Goal: Task Accomplishment & Management: Use online tool/utility

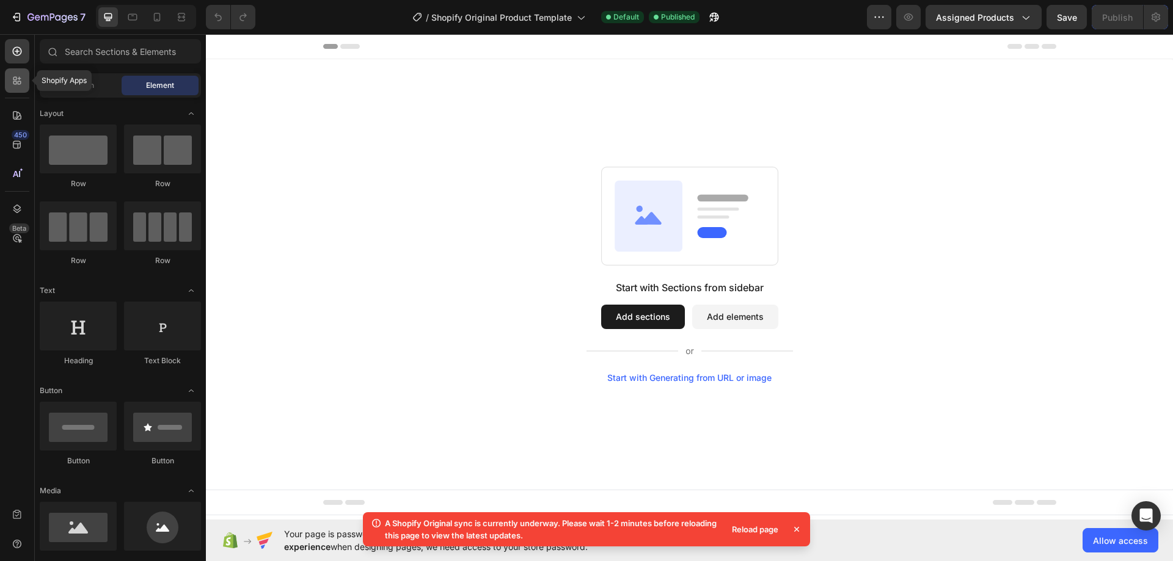
click at [22, 89] on div at bounding box center [17, 80] width 24 height 24
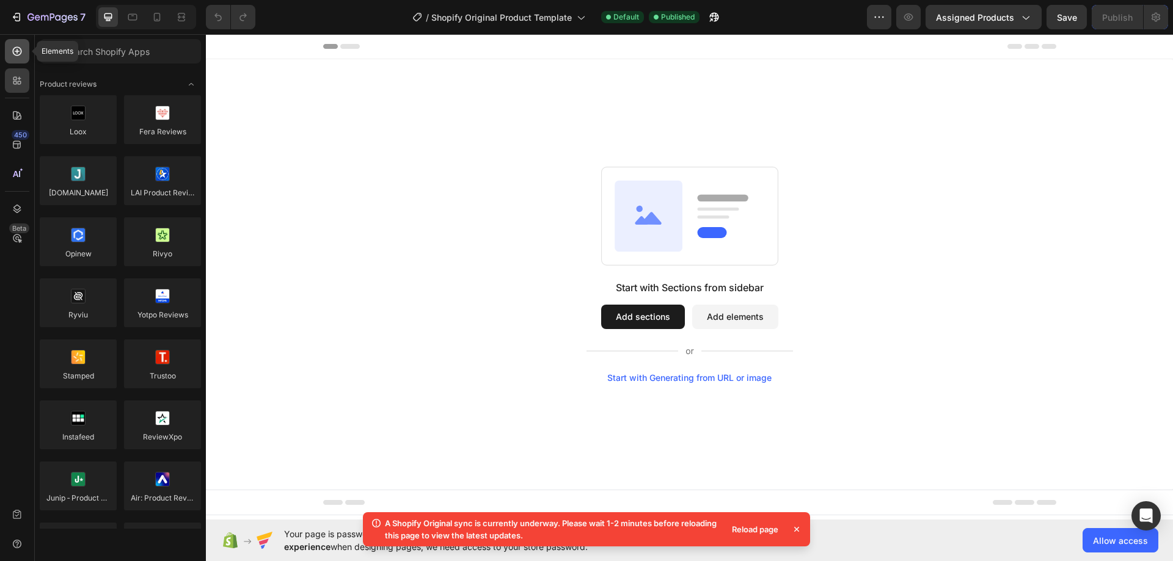
click at [16, 59] on div at bounding box center [17, 51] width 24 height 24
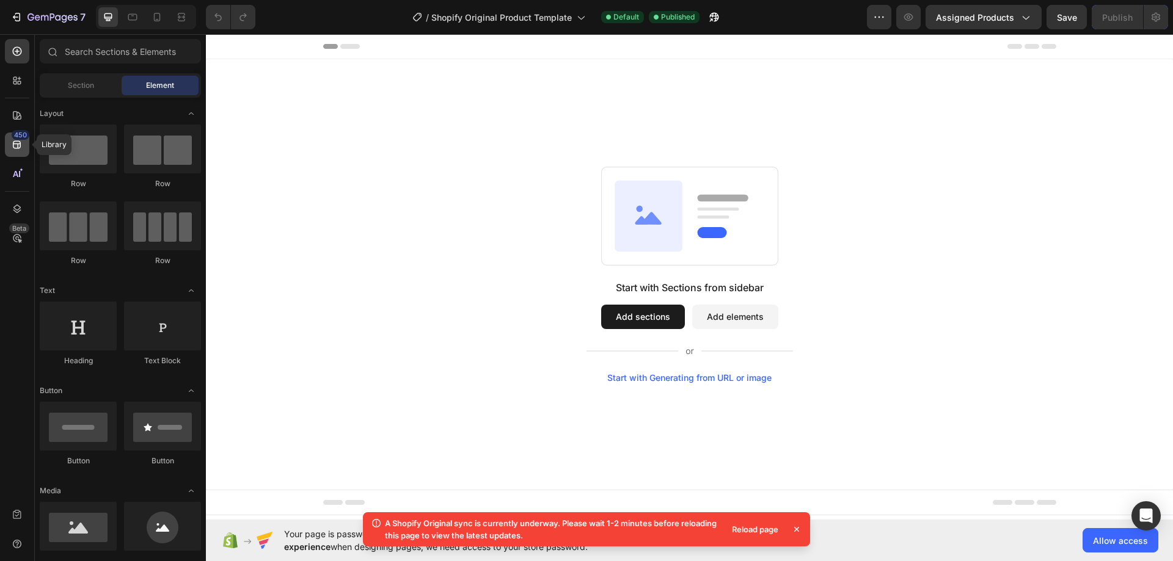
click at [20, 138] on div "450" at bounding box center [21, 135] width 18 height 10
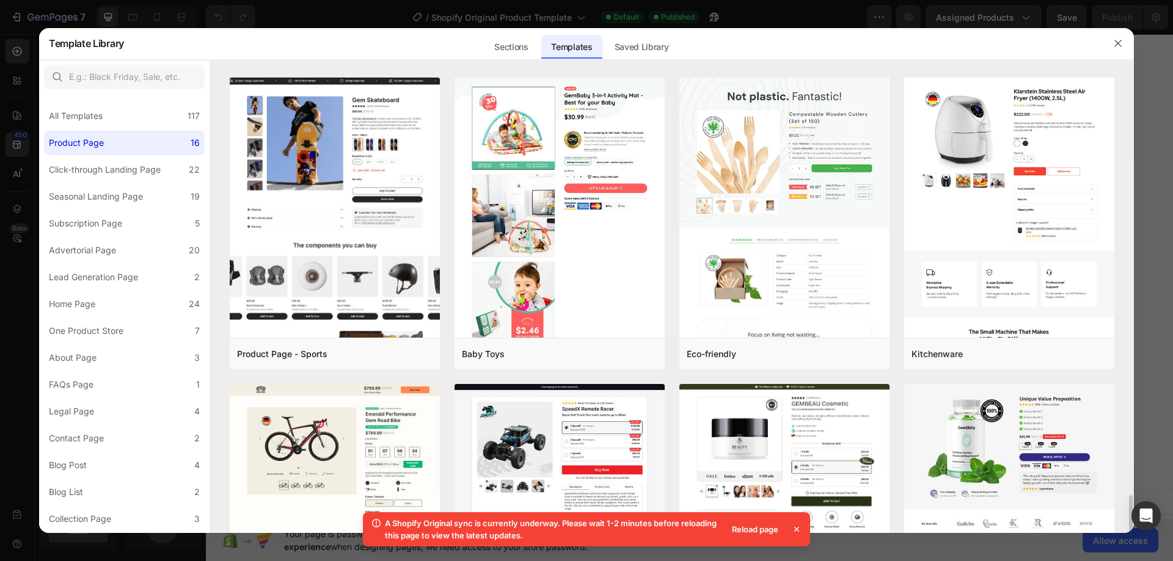
scroll to position [794, 0]
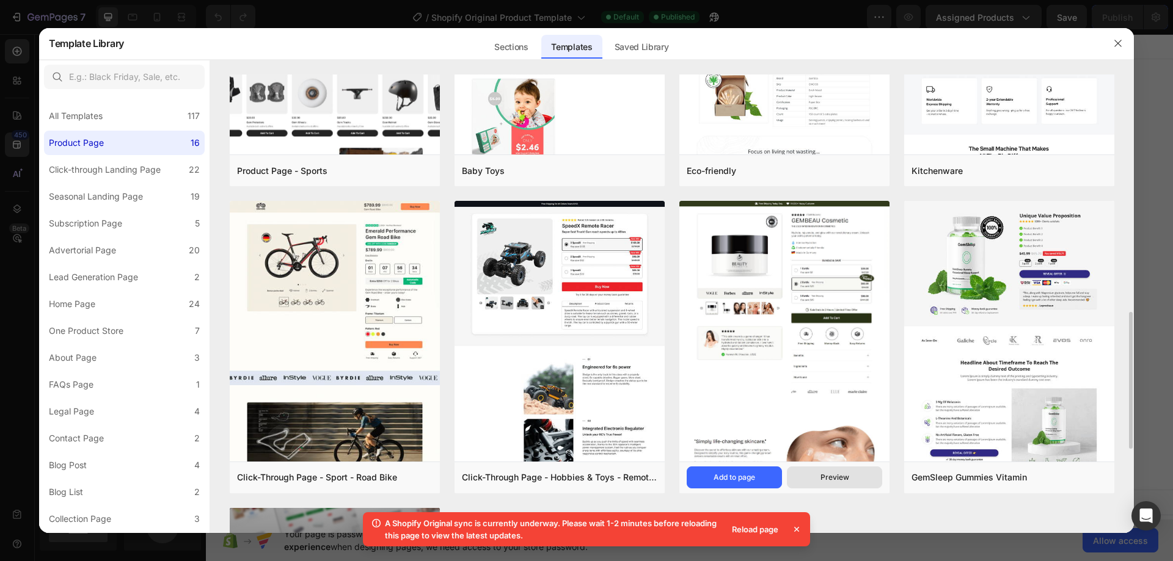
click at [847, 482] on div "Preview" at bounding box center [834, 477] width 29 height 11
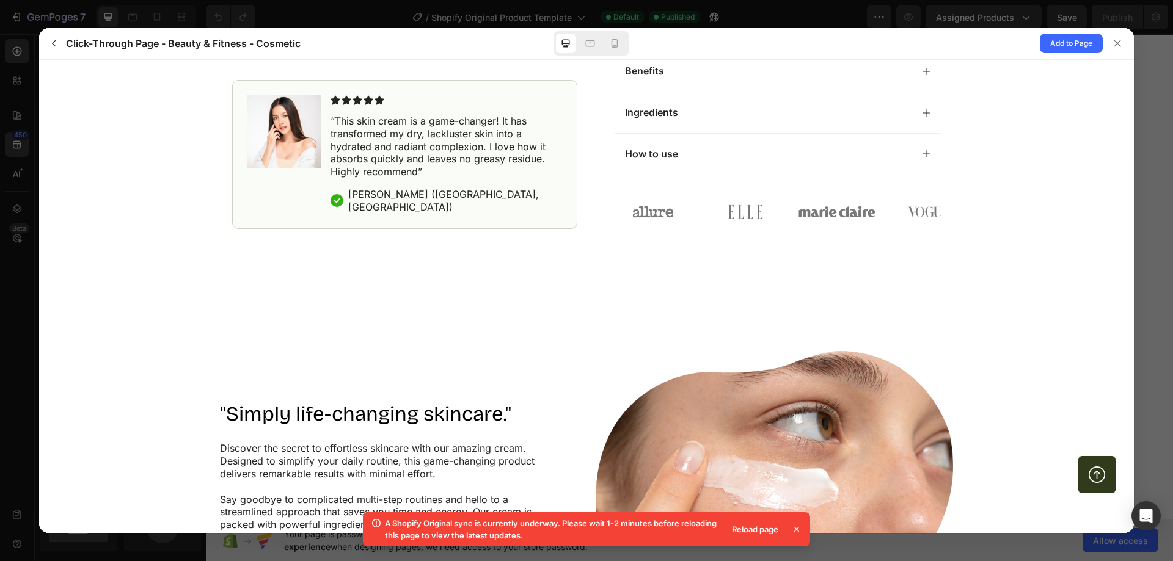
scroll to position [733, 0]
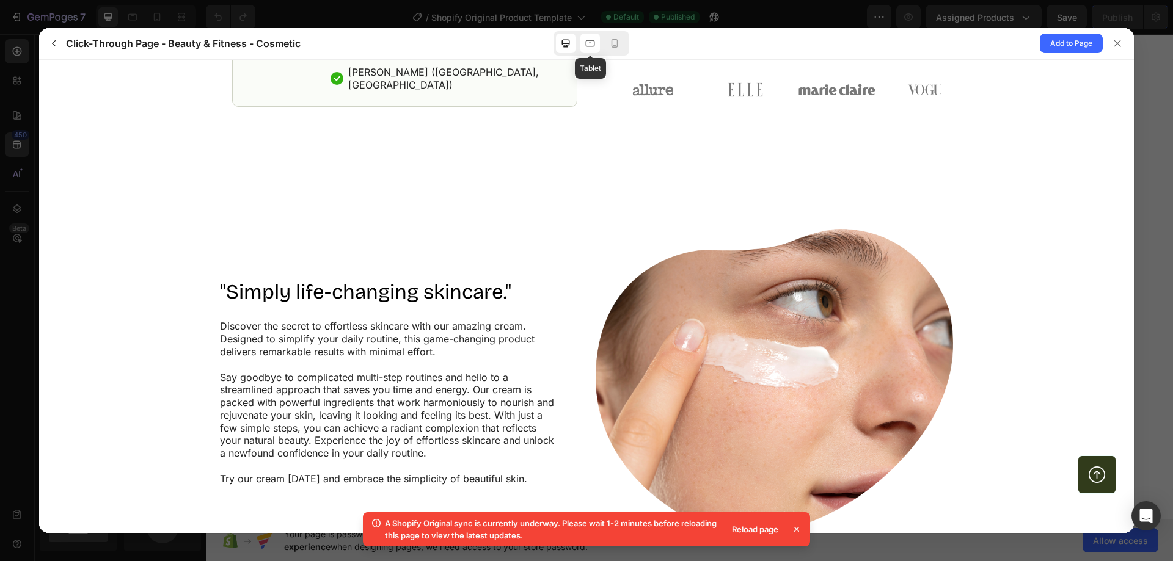
click at [584, 49] on icon at bounding box center [590, 43] width 12 height 12
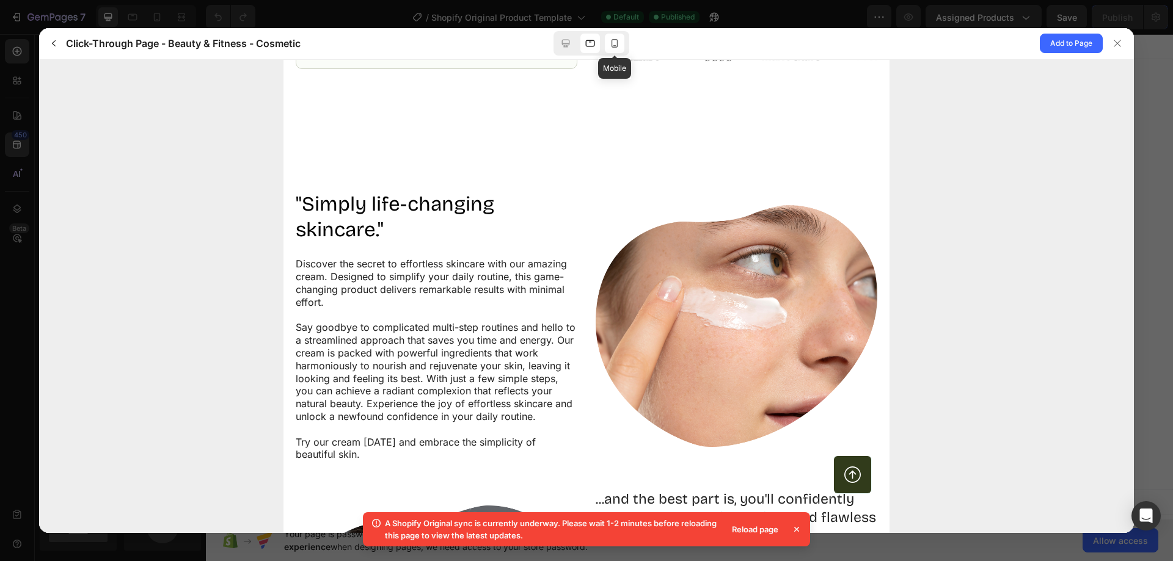
click at [623, 49] on div at bounding box center [615, 44] width 20 height 20
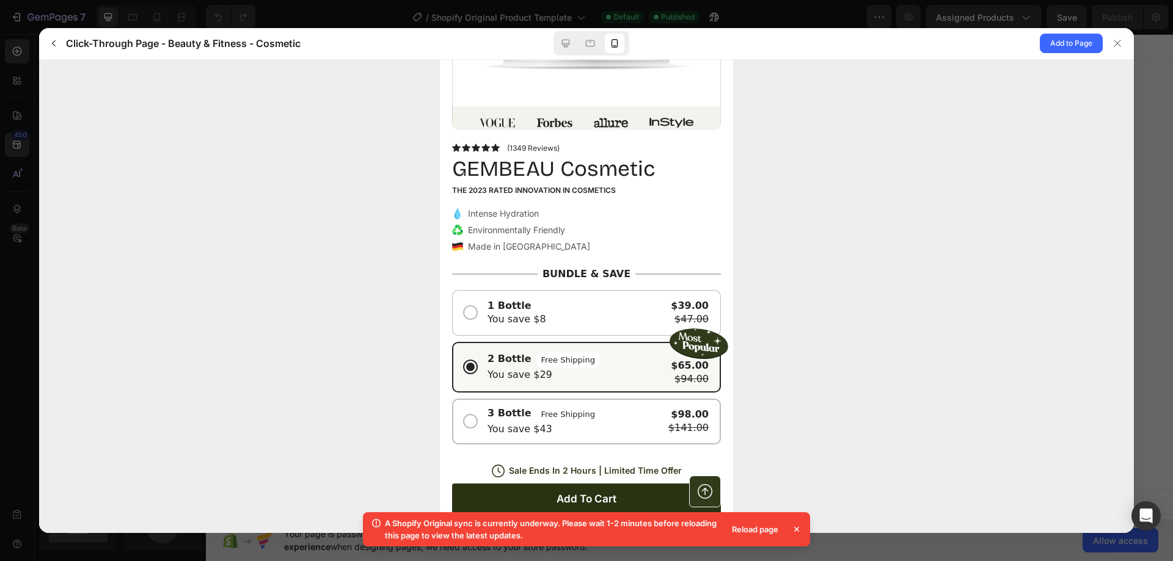
scroll to position [0, 0]
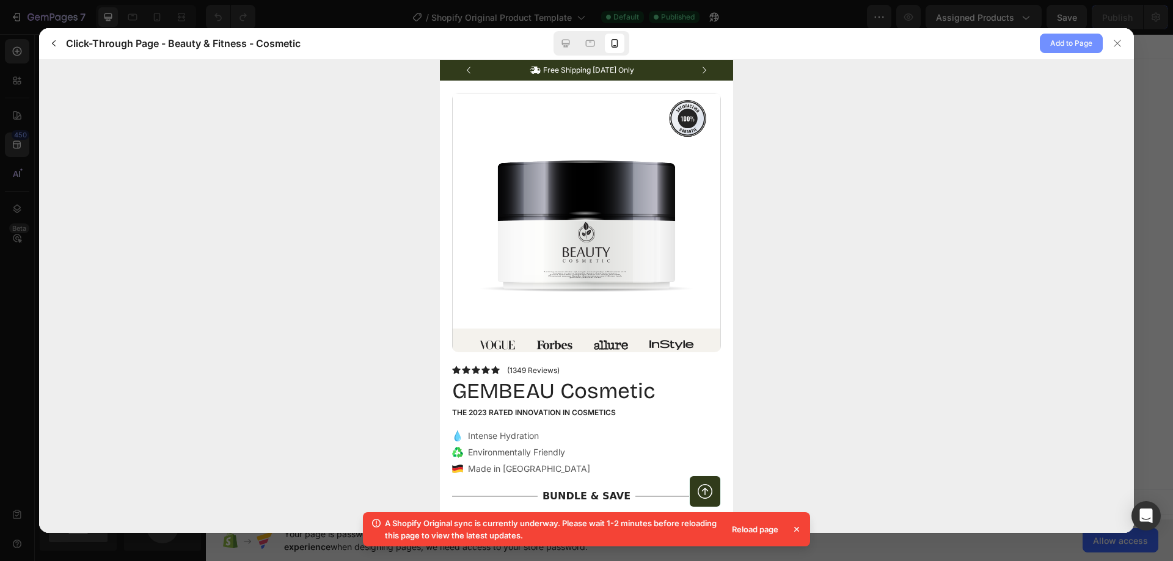
click at [1071, 47] on span "Add to Page" at bounding box center [1071, 43] width 42 height 15
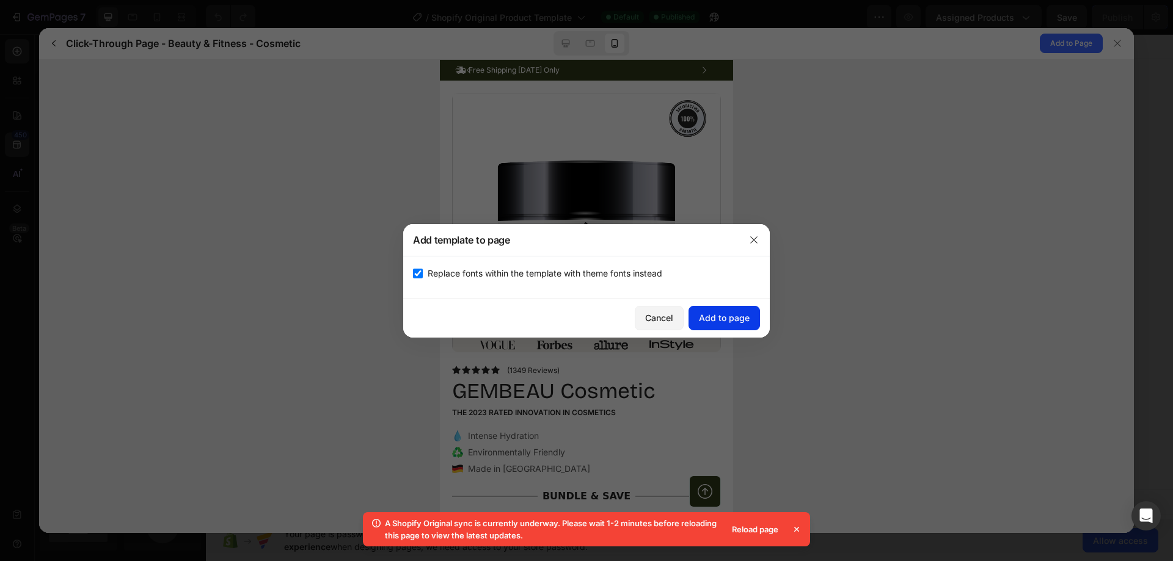
click at [753, 314] on button "Add to page" at bounding box center [723, 318] width 71 height 24
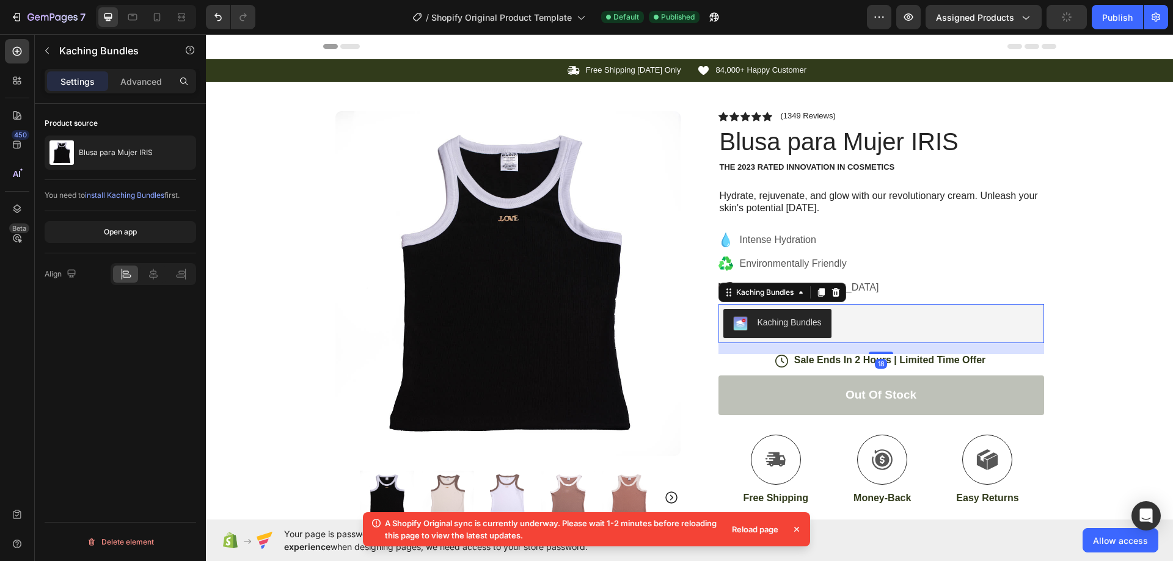
click at [770, 321] on div "Kaching Bundles" at bounding box center [789, 322] width 64 height 13
click at [779, 294] on div "Kaching Bundles" at bounding box center [764, 292] width 62 height 11
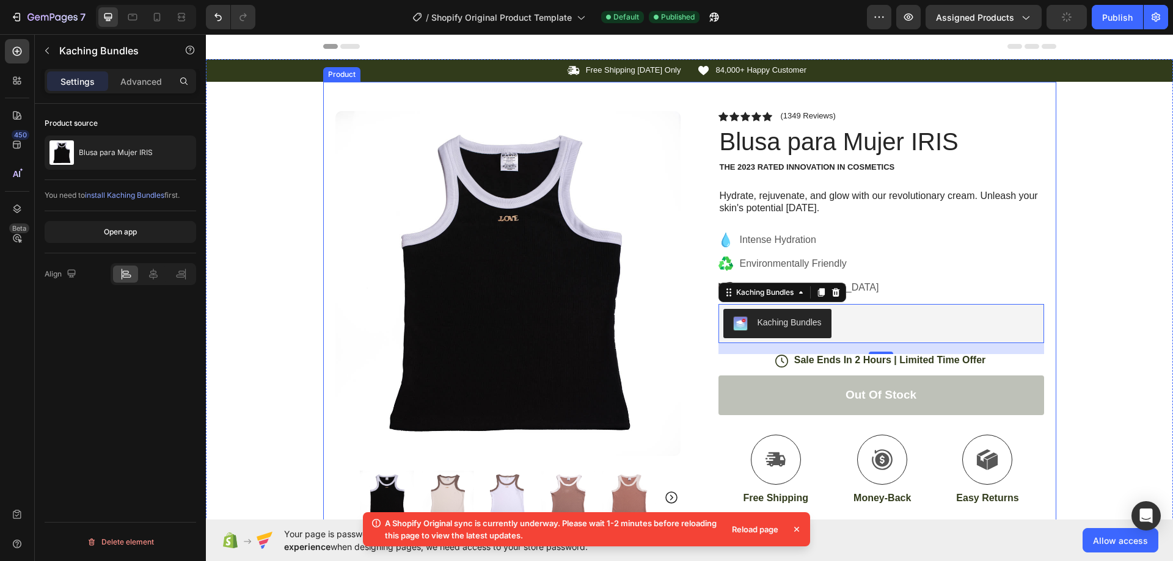
click at [1080, 335] on div "Icon Free Shipping [DATE] Only Text Block Row Icon 84,000+ Happy Customer Text …" at bounding box center [689, 386] width 967 height 654
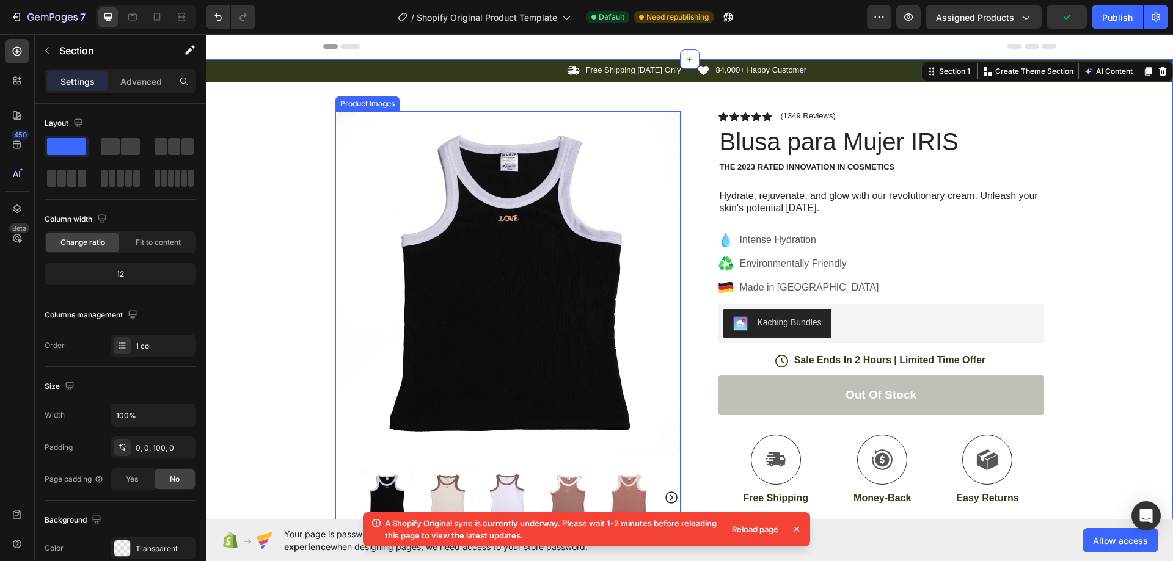
scroll to position [183, 0]
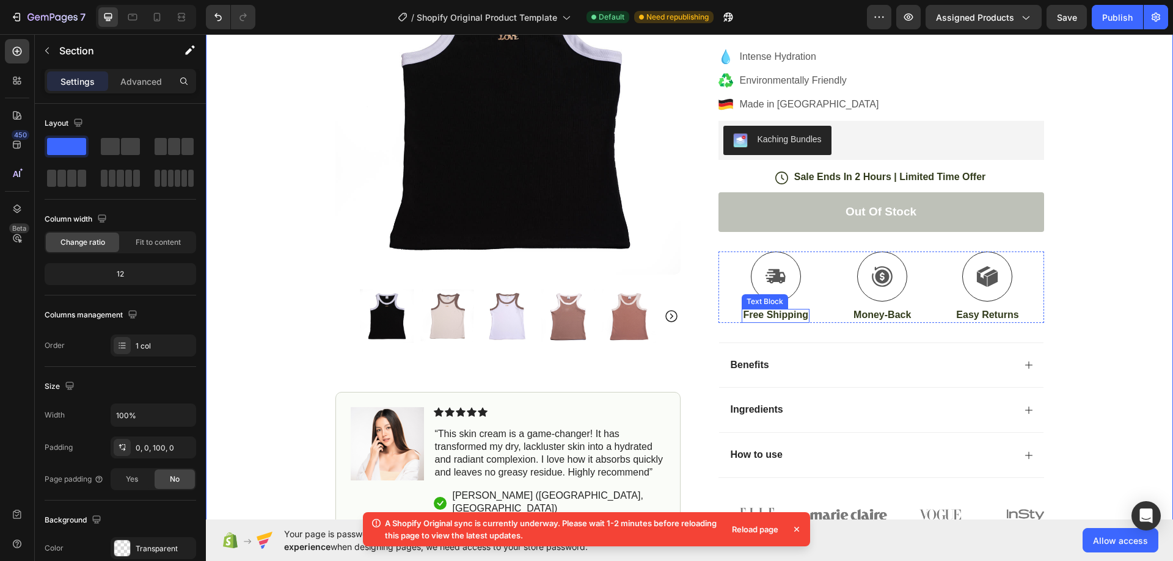
click at [760, 313] on p "Free Shipping" at bounding box center [775, 315] width 65 height 13
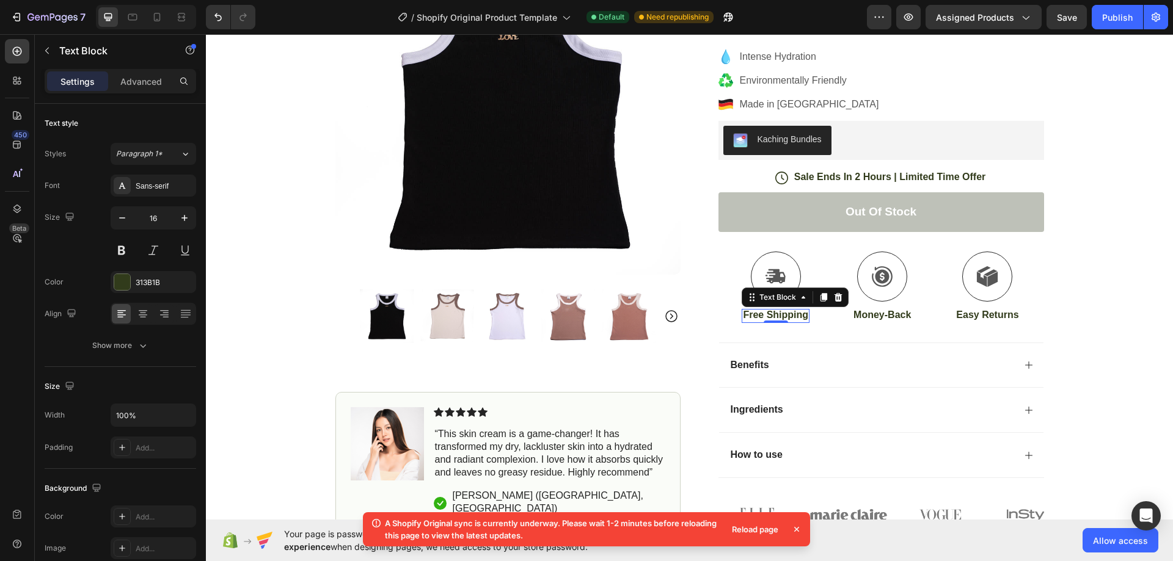
click at [759, 315] on p "Free Shipping" at bounding box center [775, 315] width 65 height 13
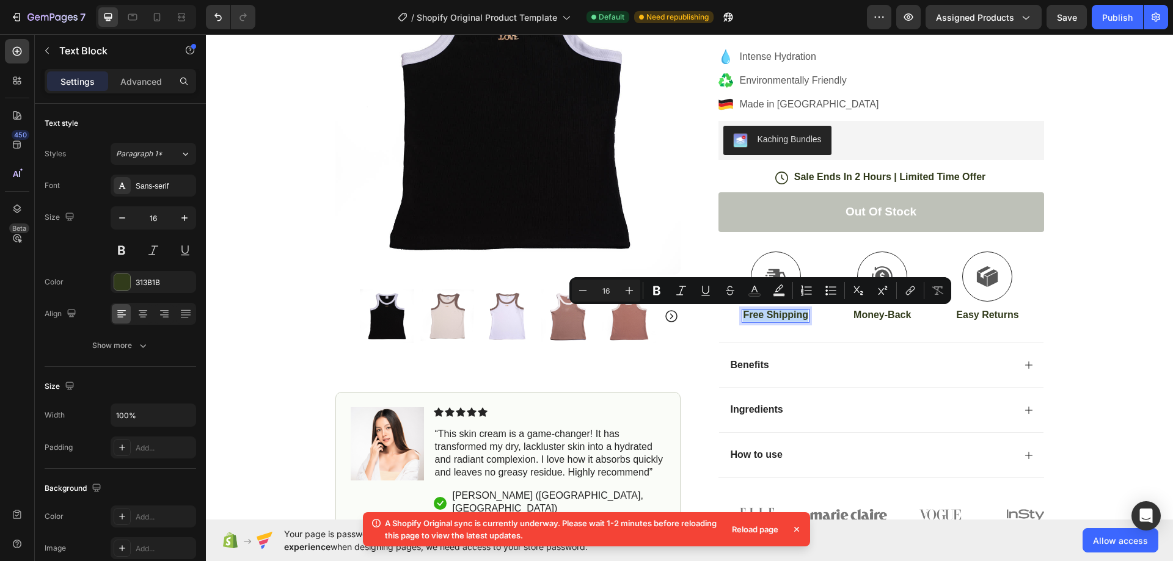
click at [759, 315] on p "Free Shipping" at bounding box center [775, 315] width 65 height 13
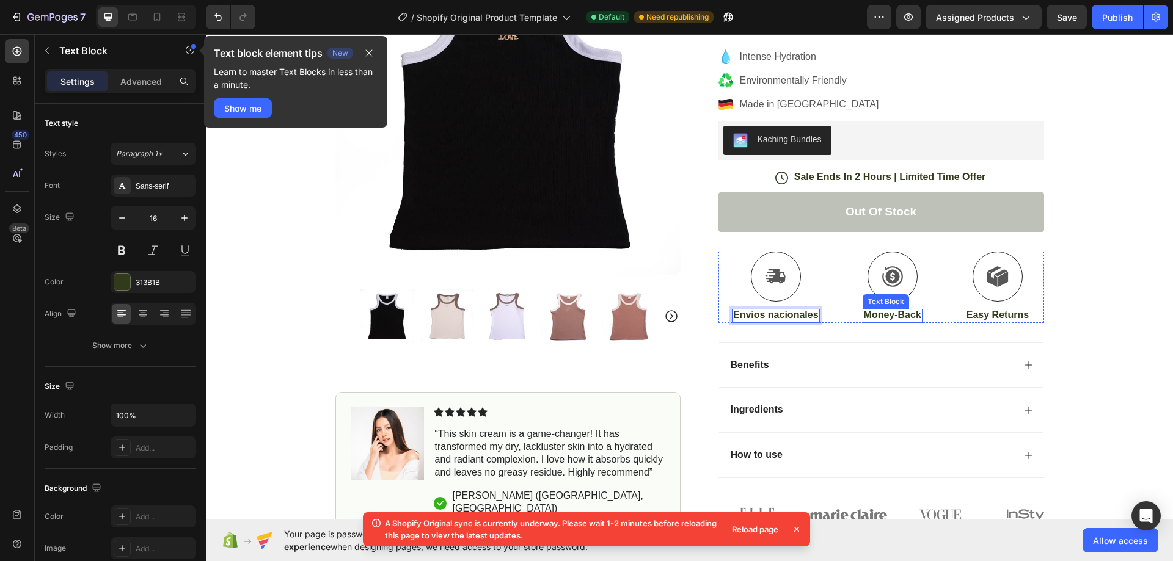
click at [886, 311] on p "Money-Back" at bounding box center [892, 315] width 57 height 13
click at [883, 316] on p "Money-Back" at bounding box center [892, 315] width 57 height 13
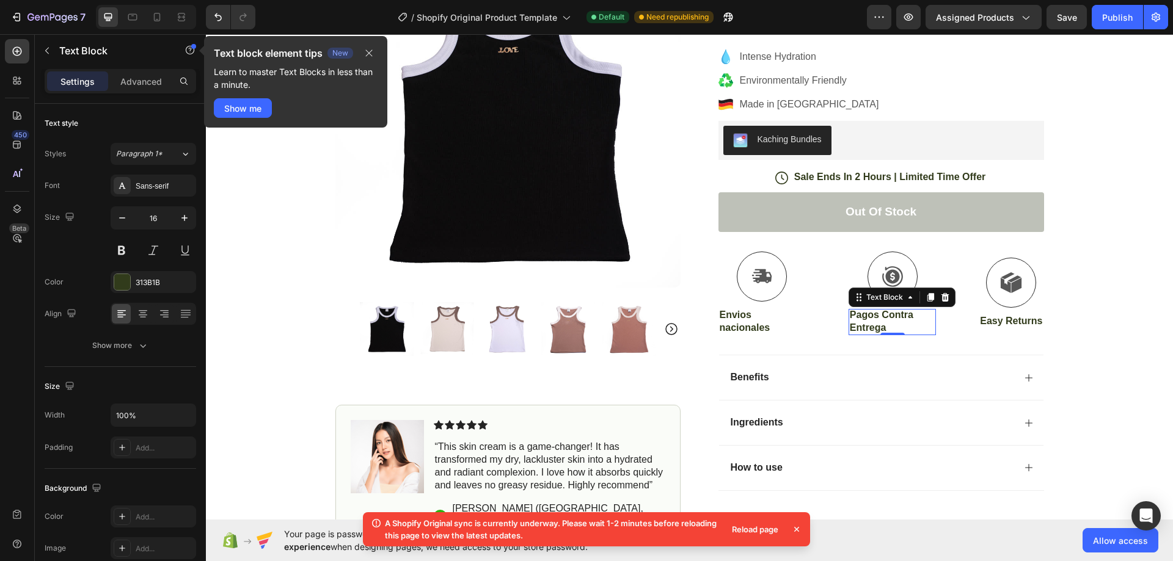
click at [883, 316] on p "Pagos Contra Entrega" at bounding box center [892, 322] width 85 height 26
click at [131, 310] on div at bounding box center [154, 314] width 86 height 22
click at [148, 311] on icon at bounding box center [143, 314] width 12 height 12
click at [741, 318] on p "Envios nacionales" at bounding box center [761, 322] width 85 height 26
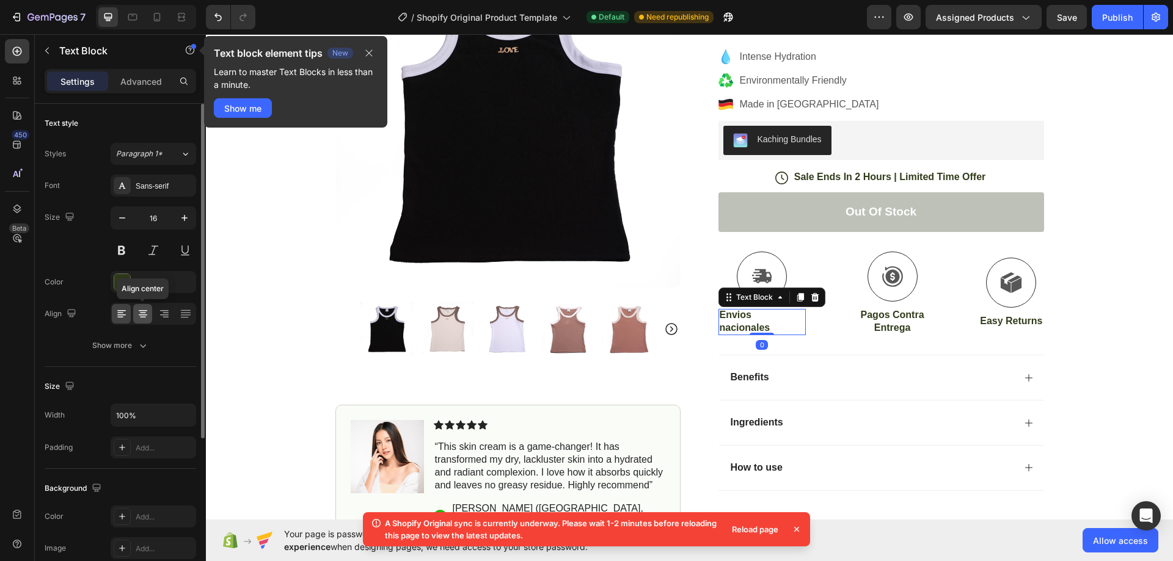
click at [146, 313] on icon at bounding box center [143, 314] width 12 height 12
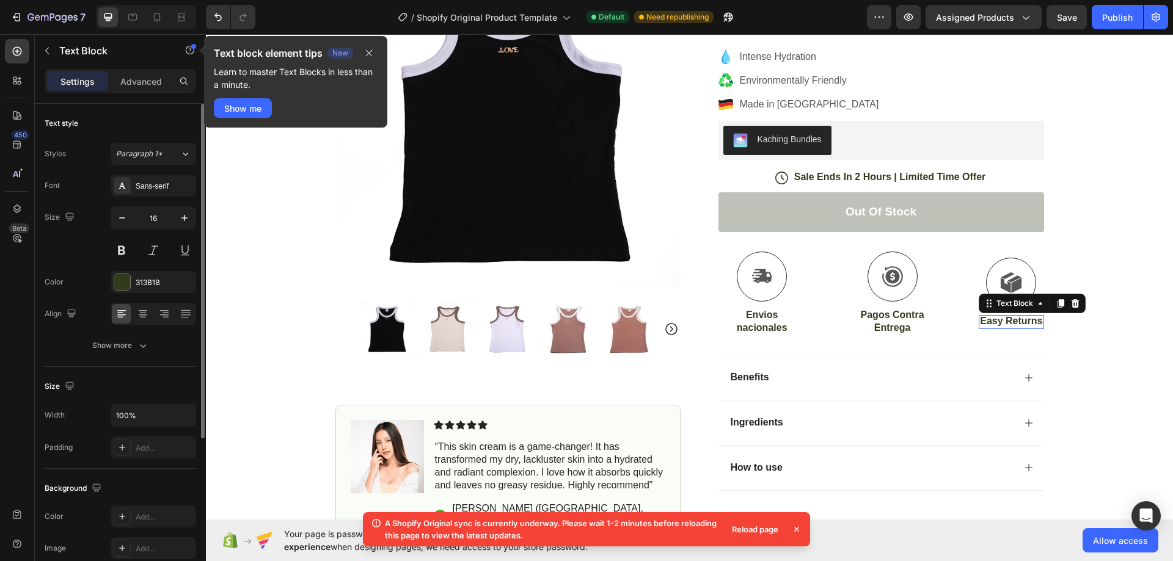
click at [994, 327] on p "Easy Returns" at bounding box center [1011, 321] width 62 height 13
click at [1134, 313] on div "Icon Free Shipping [DATE] Only Text Block Row Icon 84,000+ Happy Customer Text …" at bounding box center [689, 210] width 967 height 669
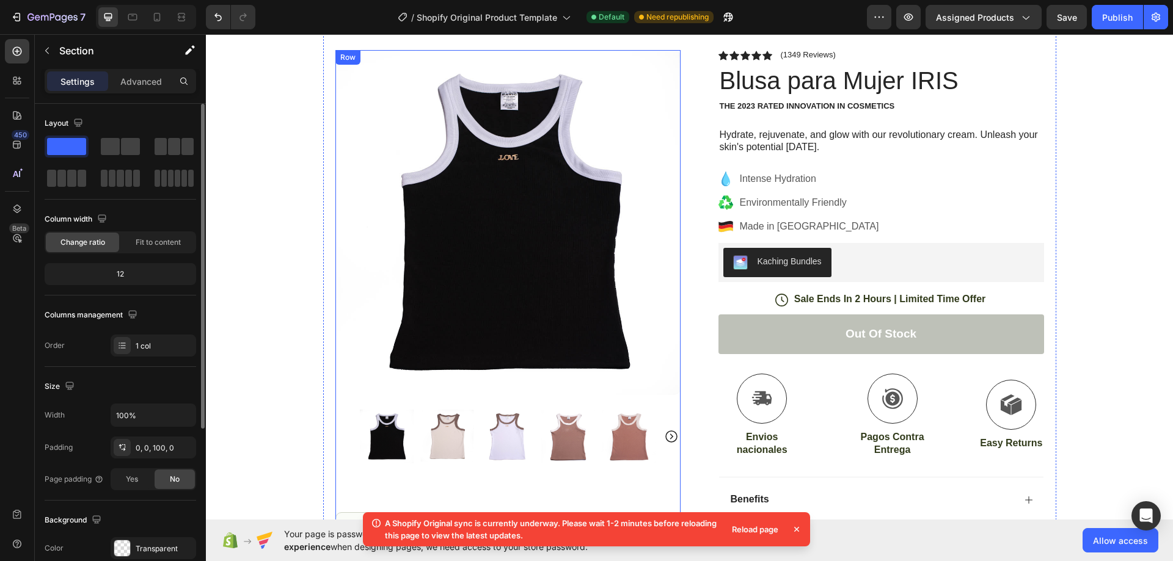
scroll to position [0, 0]
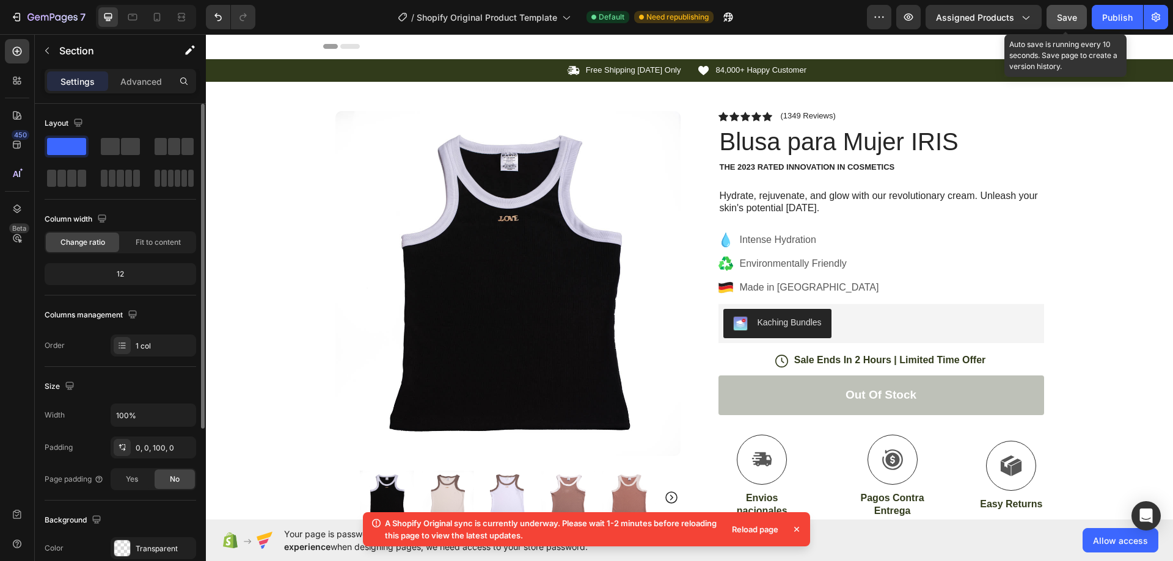
click at [1082, 18] on button "Save" at bounding box center [1066, 17] width 40 height 24
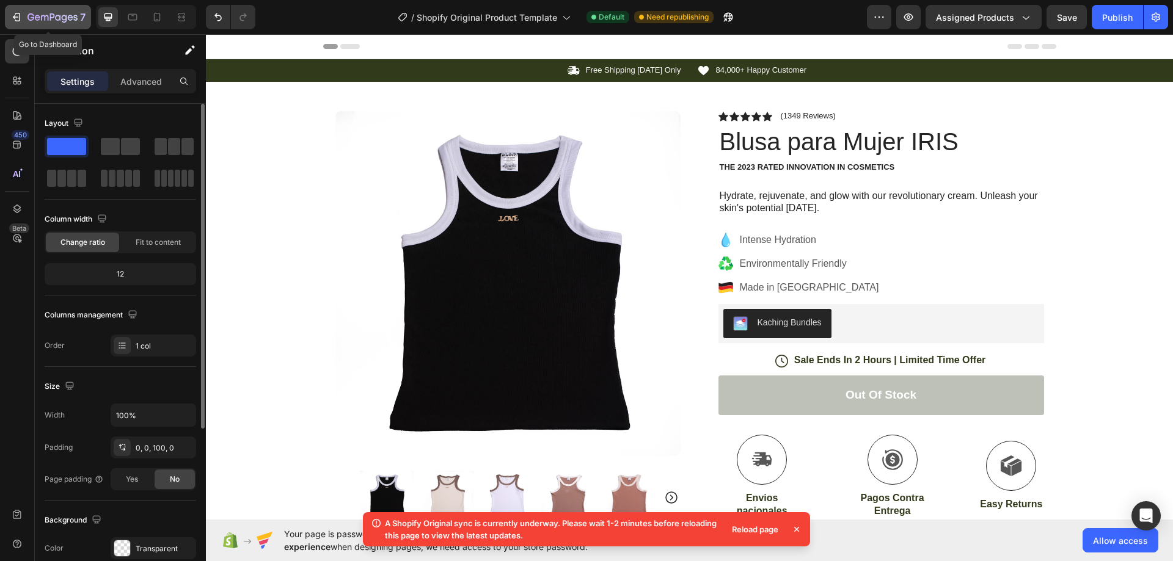
click at [10, 20] on button "7" at bounding box center [48, 17] width 86 height 24
